Goal: Information Seeking & Learning: Learn about a topic

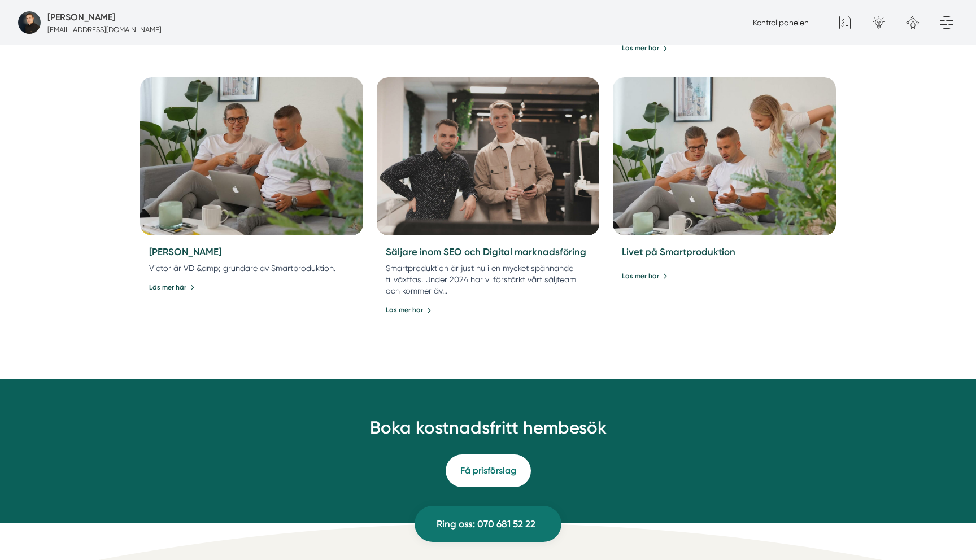
scroll to position [1008, 0]
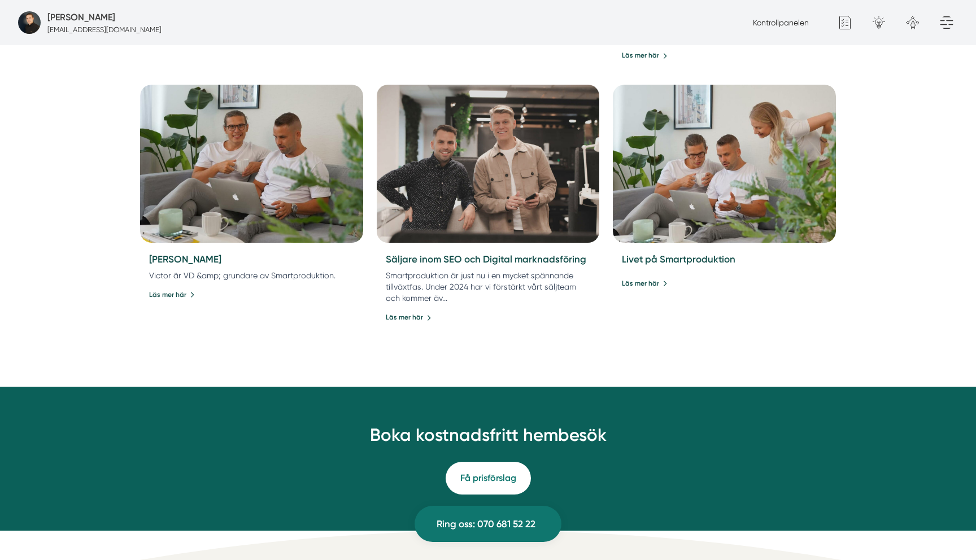
click at [496, 251] on div "Säljare inom SEO och Digital marknadsföring Smartproduktion är just nu i en myc…" at bounding box center [488, 288] width 223 height 90
click at [518, 134] on img at bounding box center [488, 164] width 234 height 166
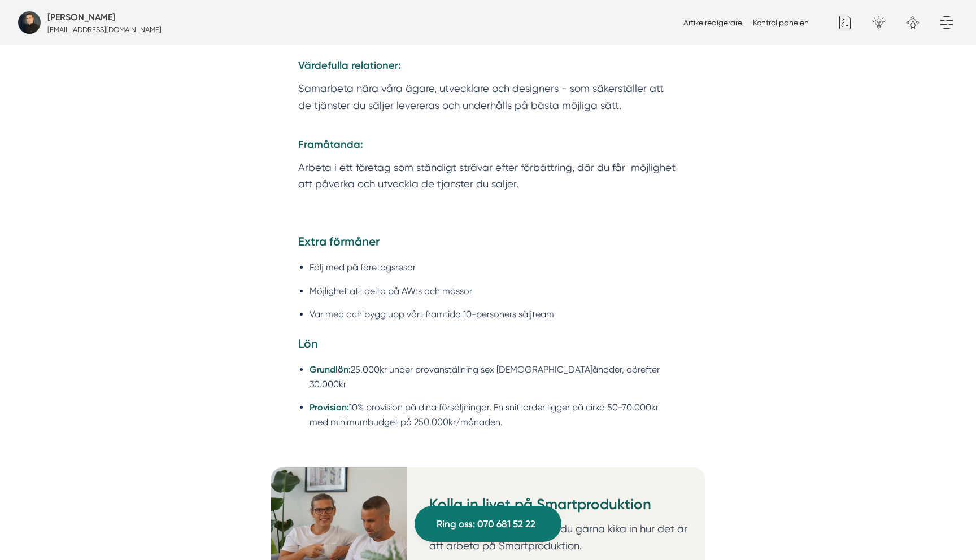
scroll to position [2190, 0]
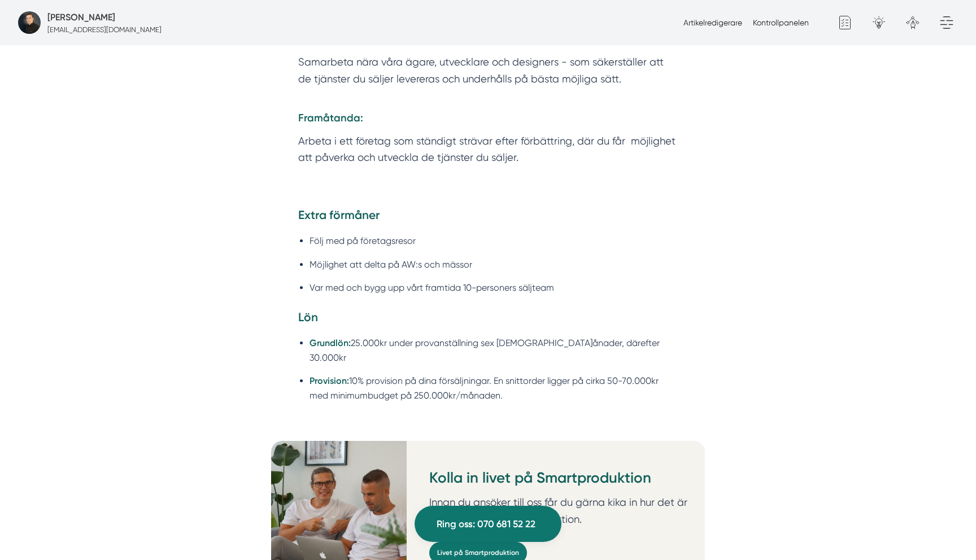
click at [348, 234] on li "Följ med på företagsresor" at bounding box center [493, 241] width 368 height 14
click at [461, 283] on li "Var med och bygg upp vårt framtida 10-personers säljteam" at bounding box center [493, 288] width 368 height 14
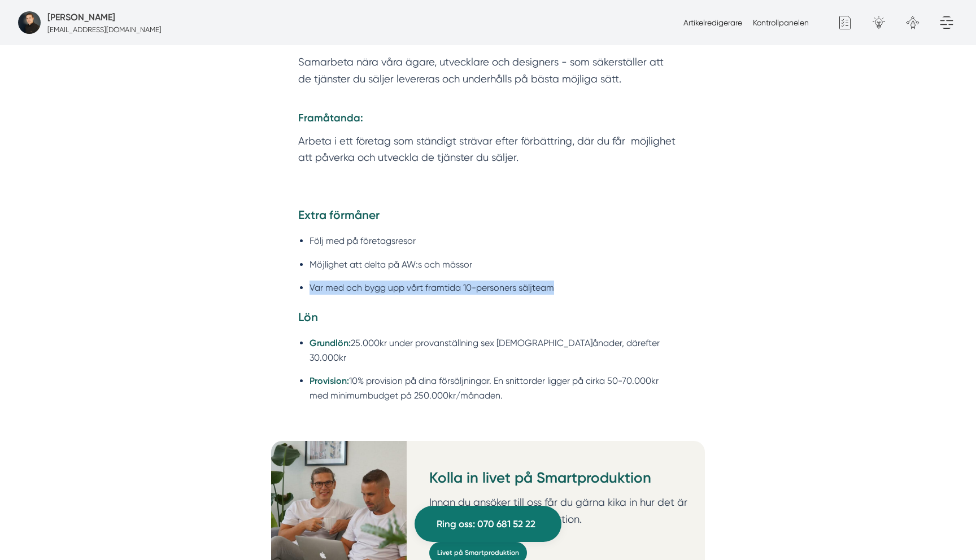
click at [461, 283] on li "Var med och bygg upp vårt framtida 10-personers säljteam" at bounding box center [493, 288] width 368 height 14
